Goal: Find specific page/section: Find specific page/section

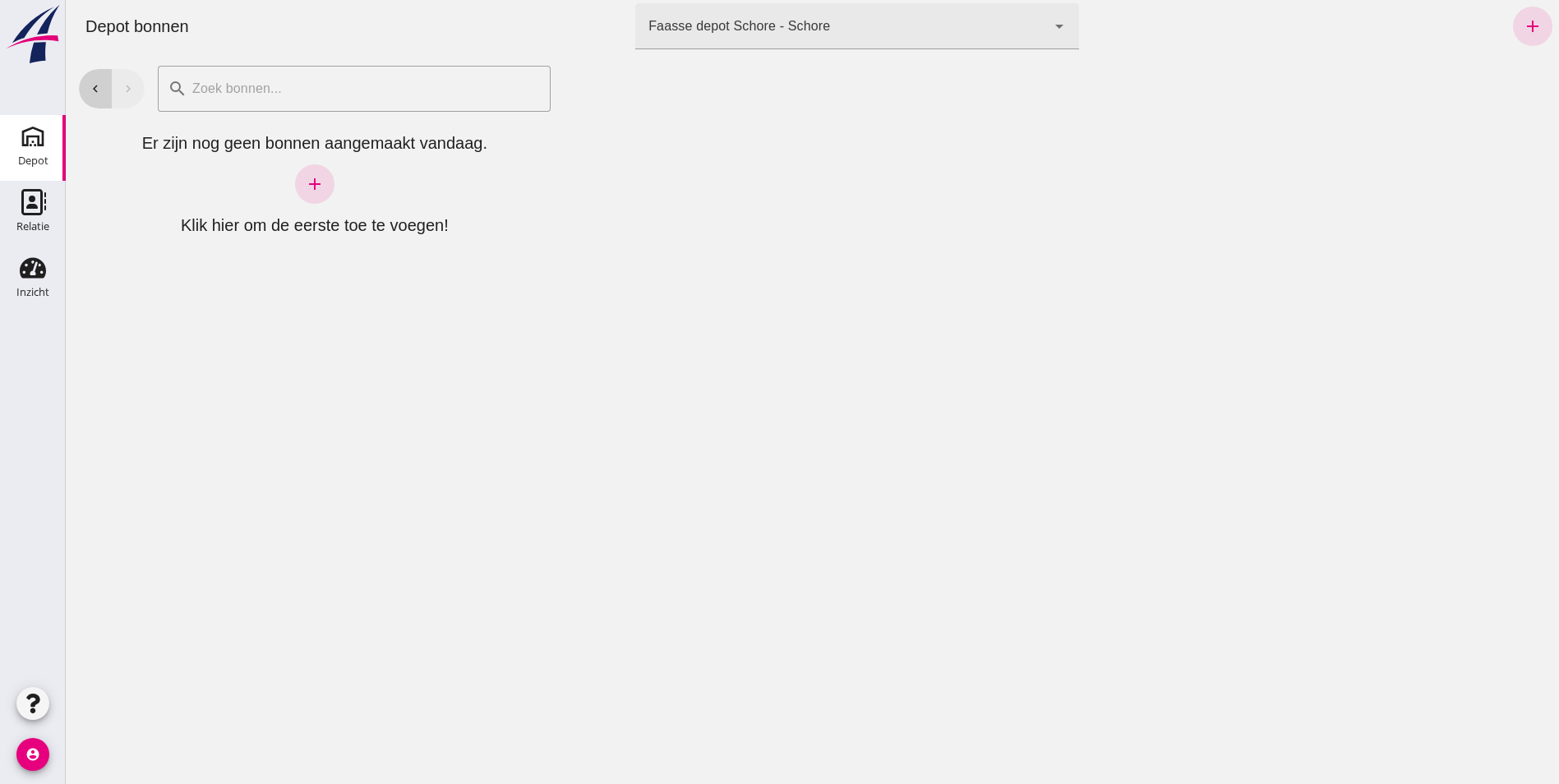
click at [98, 85] on icon "chevron_left" at bounding box center [95, 88] width 15 height 15
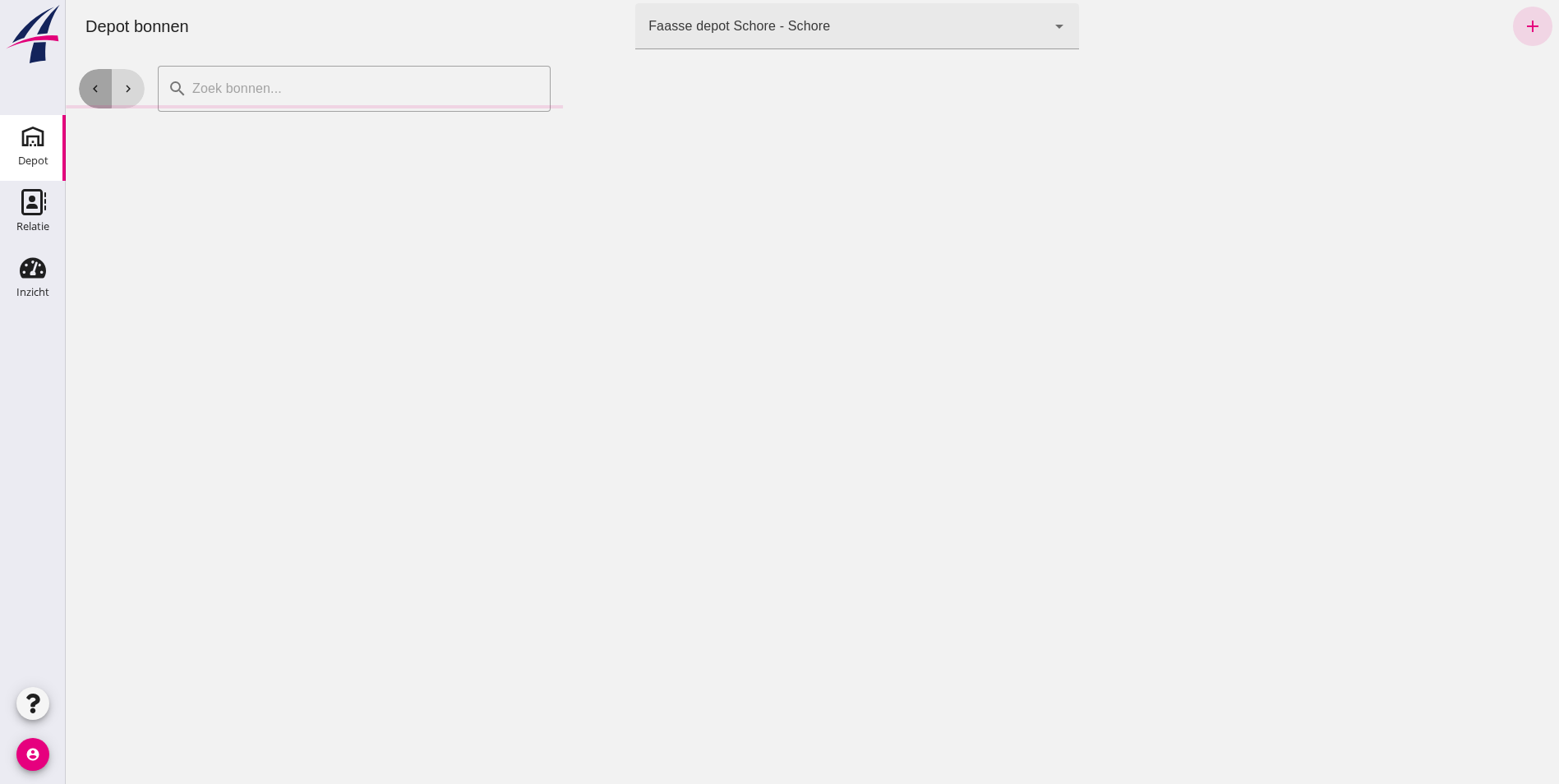
click at [98, 85] on icon "chevron_left" at bounding box center [95, 88] width 15 height 15
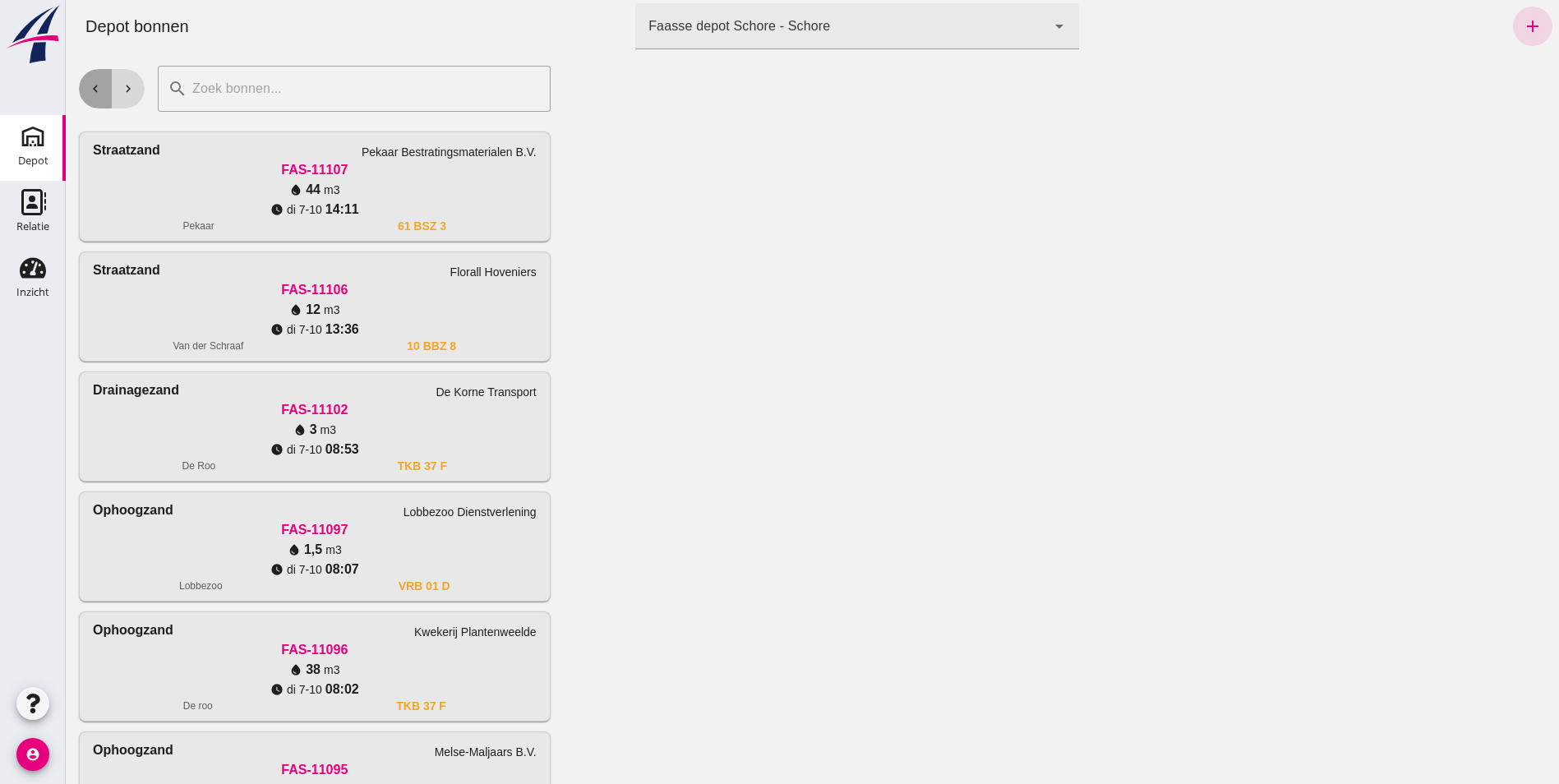
click at [98, 85] on icon "chevron_left" at bounding box center [95, 88] width 15 height 15
click at [31, 281] on div "Inzicht" at bounding box center [33, 293] width 33 height 23
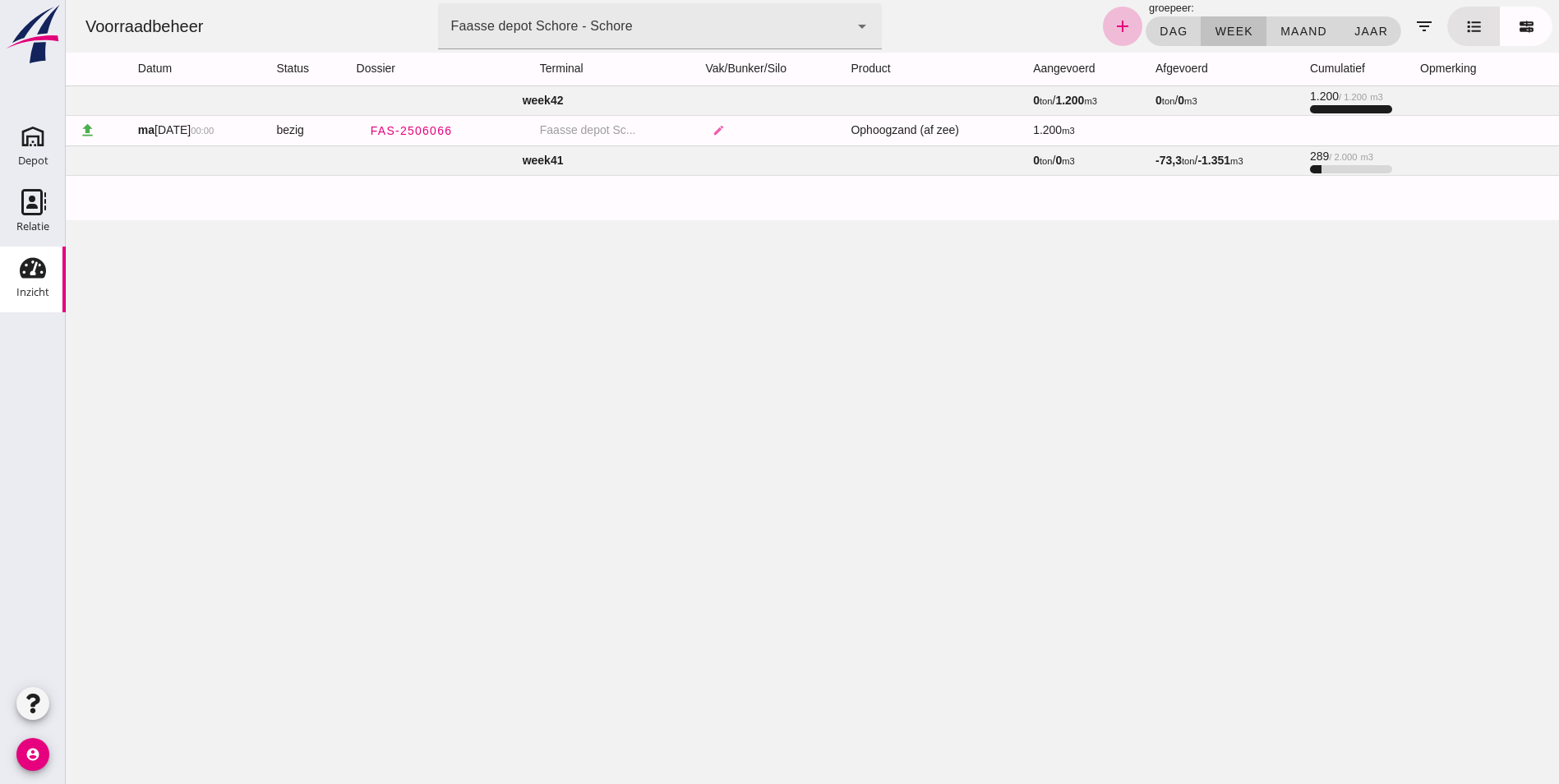
click at [530, 158] on td "week 41" at bounding box center [542, 160] width 954 height 29
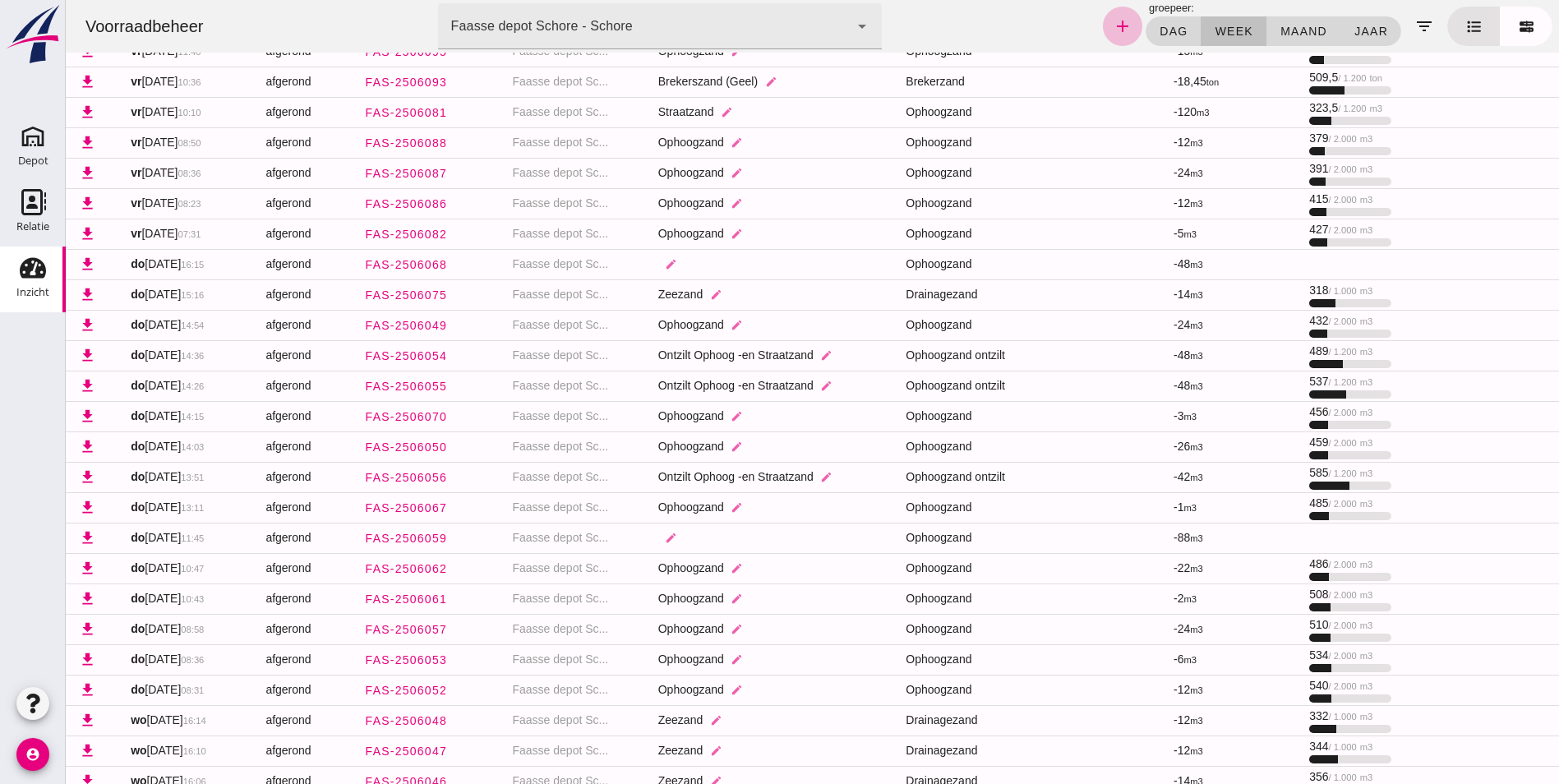
scroll to position [387, 0]
